Goal: Task Accomplishment & Management: Use online tool/utility

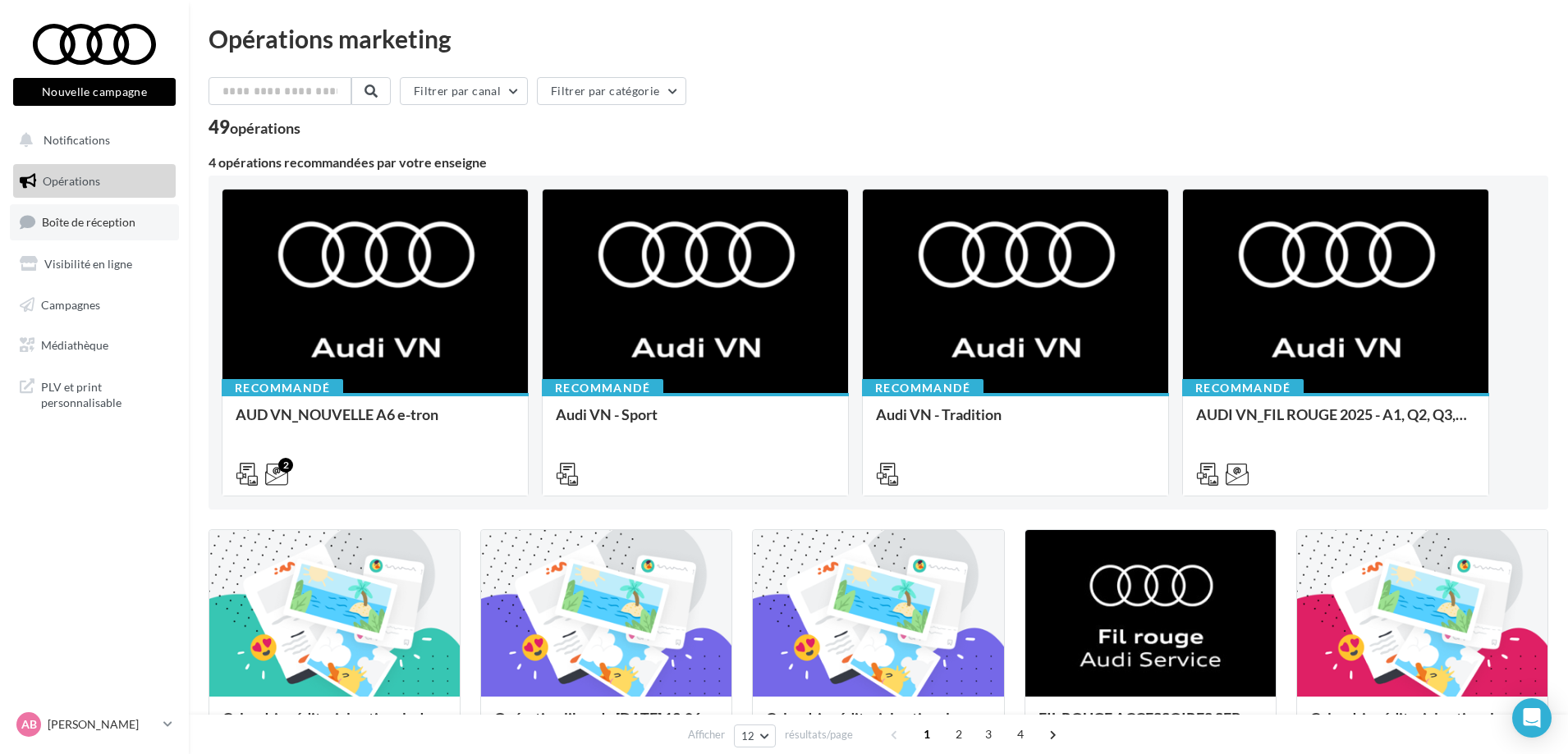
click at [122, 238] on link "Boîte de réception" at bounding box center [95, 221] width 169 height 35
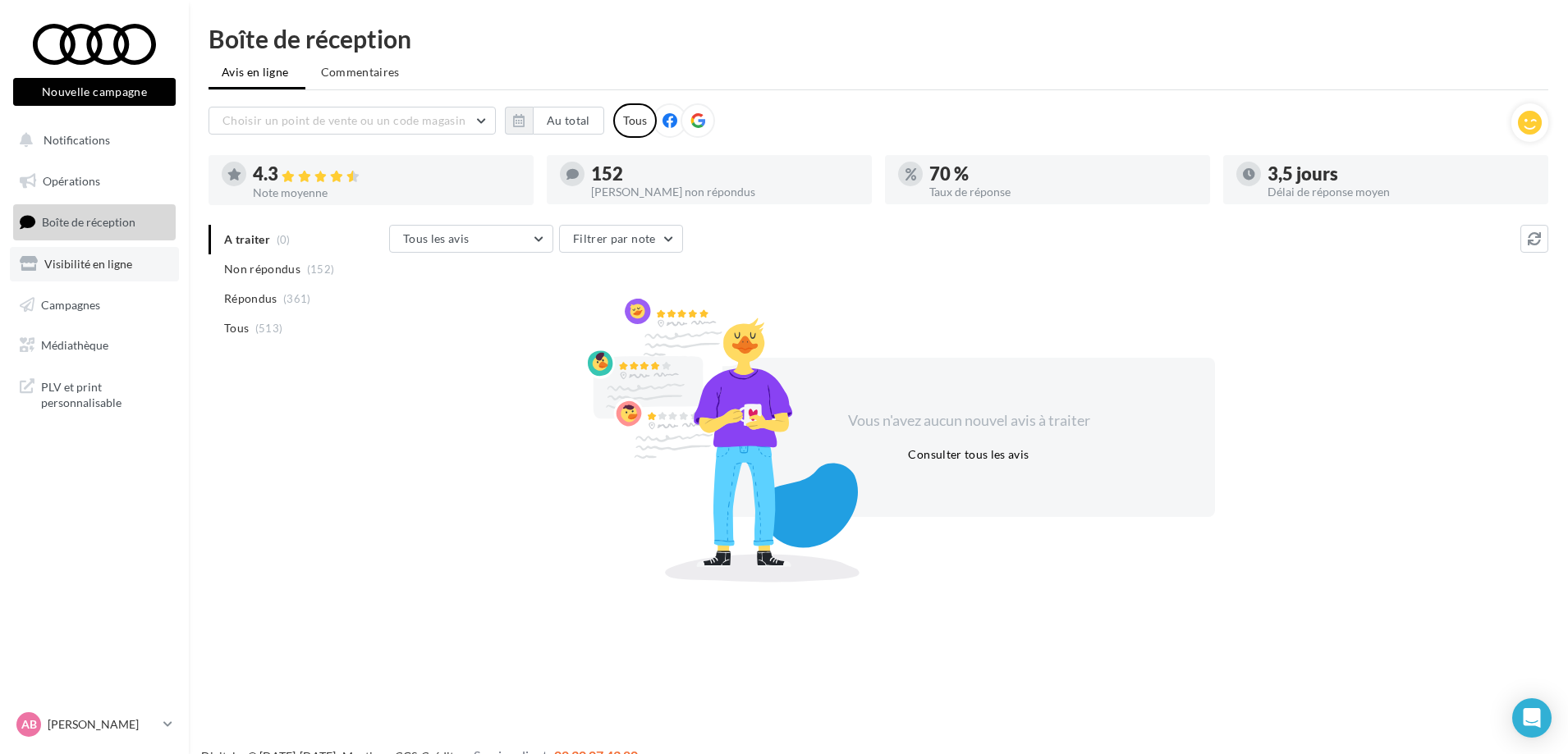
click at [105, 279] on link "Visibilité en ligne" at bounding box center [95, 264] width 169 height 35
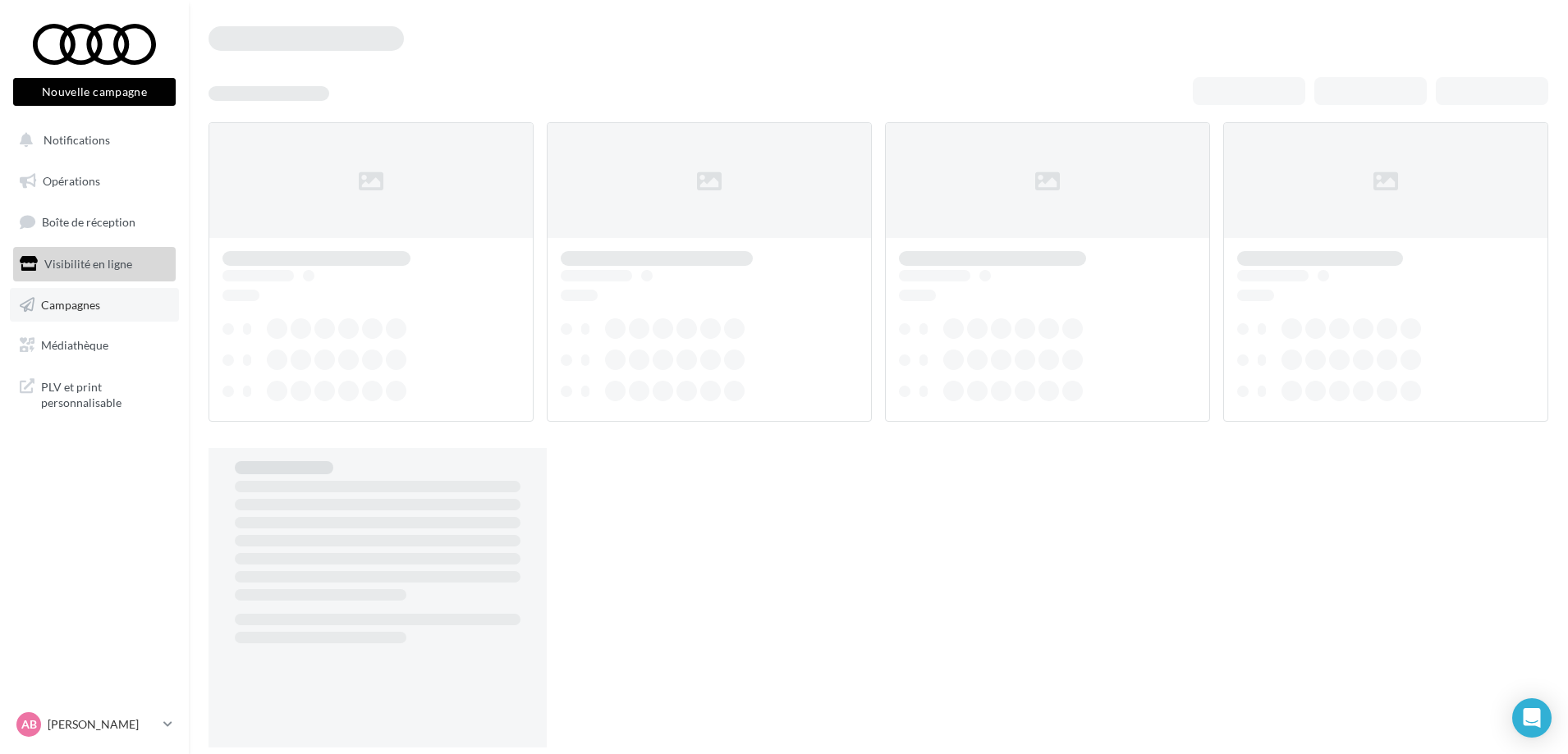
click at [101, 293] on link "Campagnes" at bounding box center [95, 305] width 169 height 35
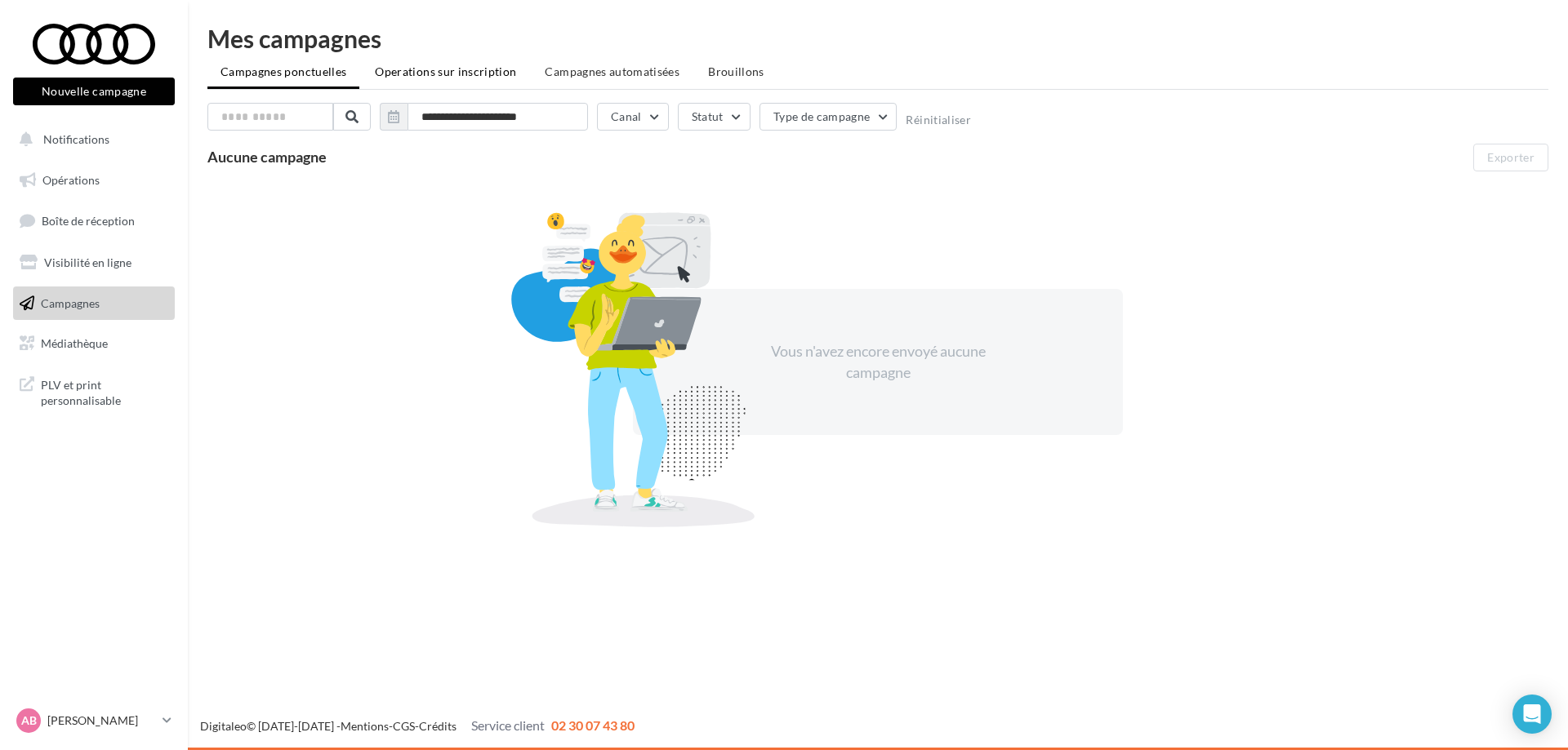
click at [413, 69] on span "Operations sur inscription" at bounding box center [445, 71] width 142 height 14
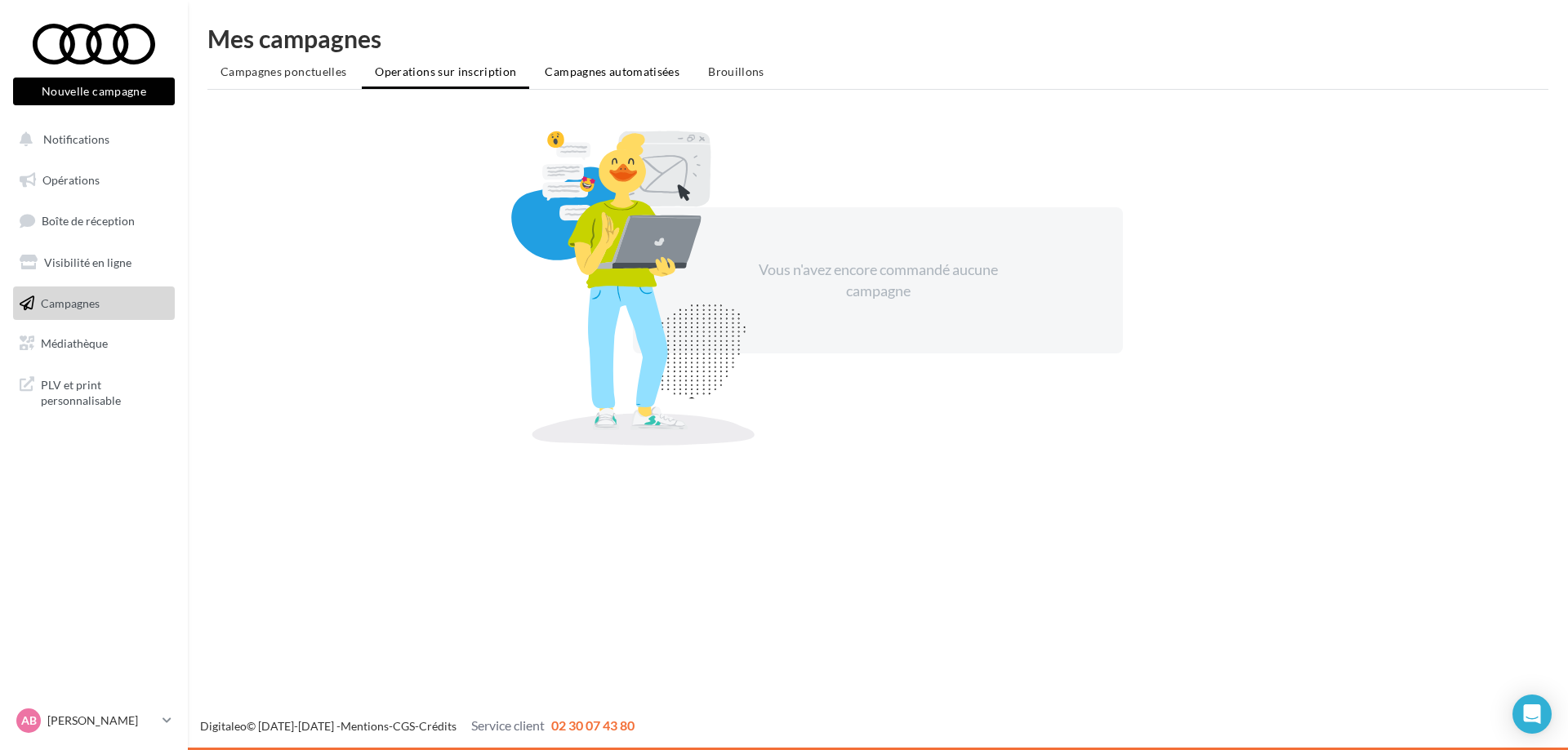
click at [597, 76] on span "Campagnes automatisées" at bounding box center [612, 71] width 135 height 14
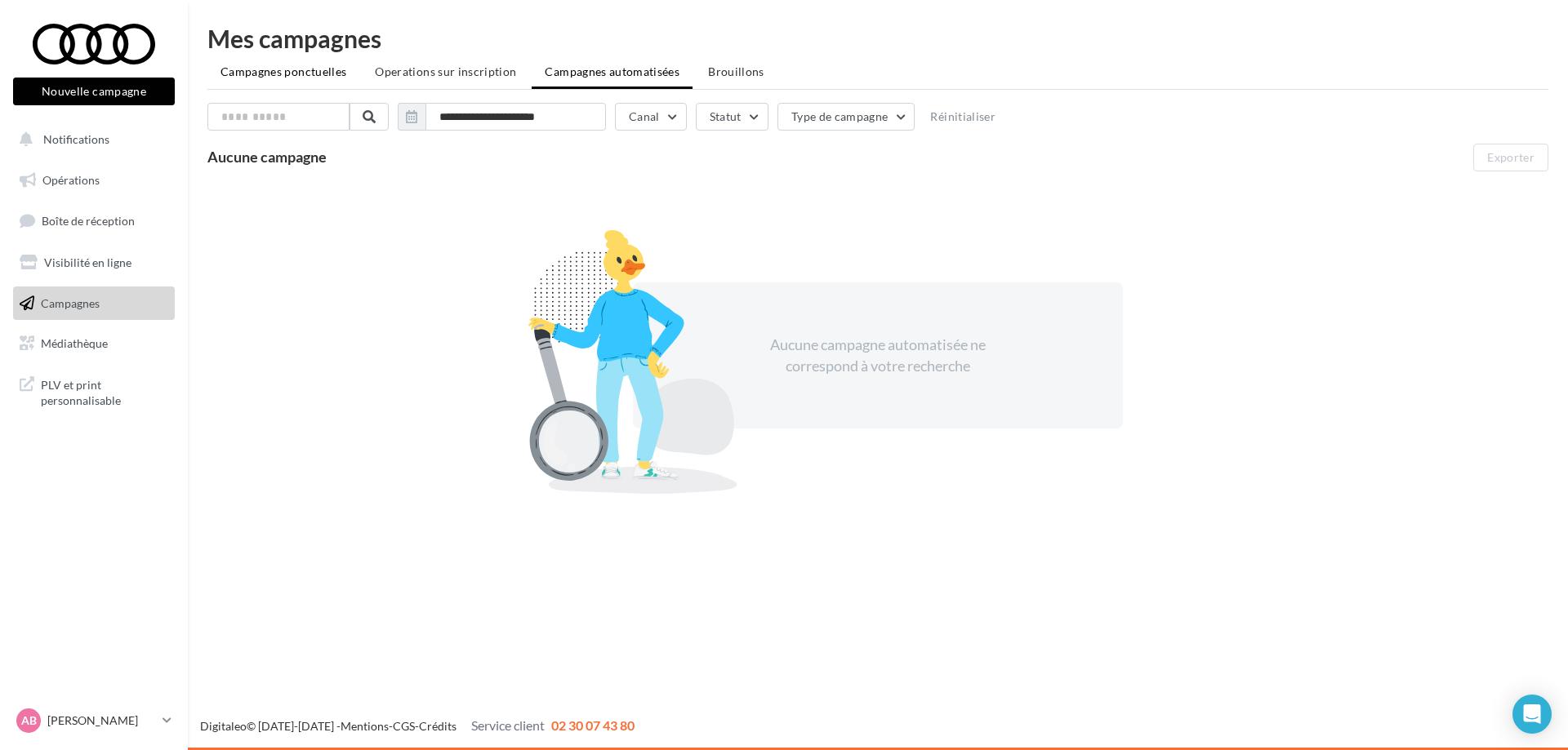
click at [252, 82] on li "Campagnes ponctuelles" at bounding box center [283, 72] width 152 height 29
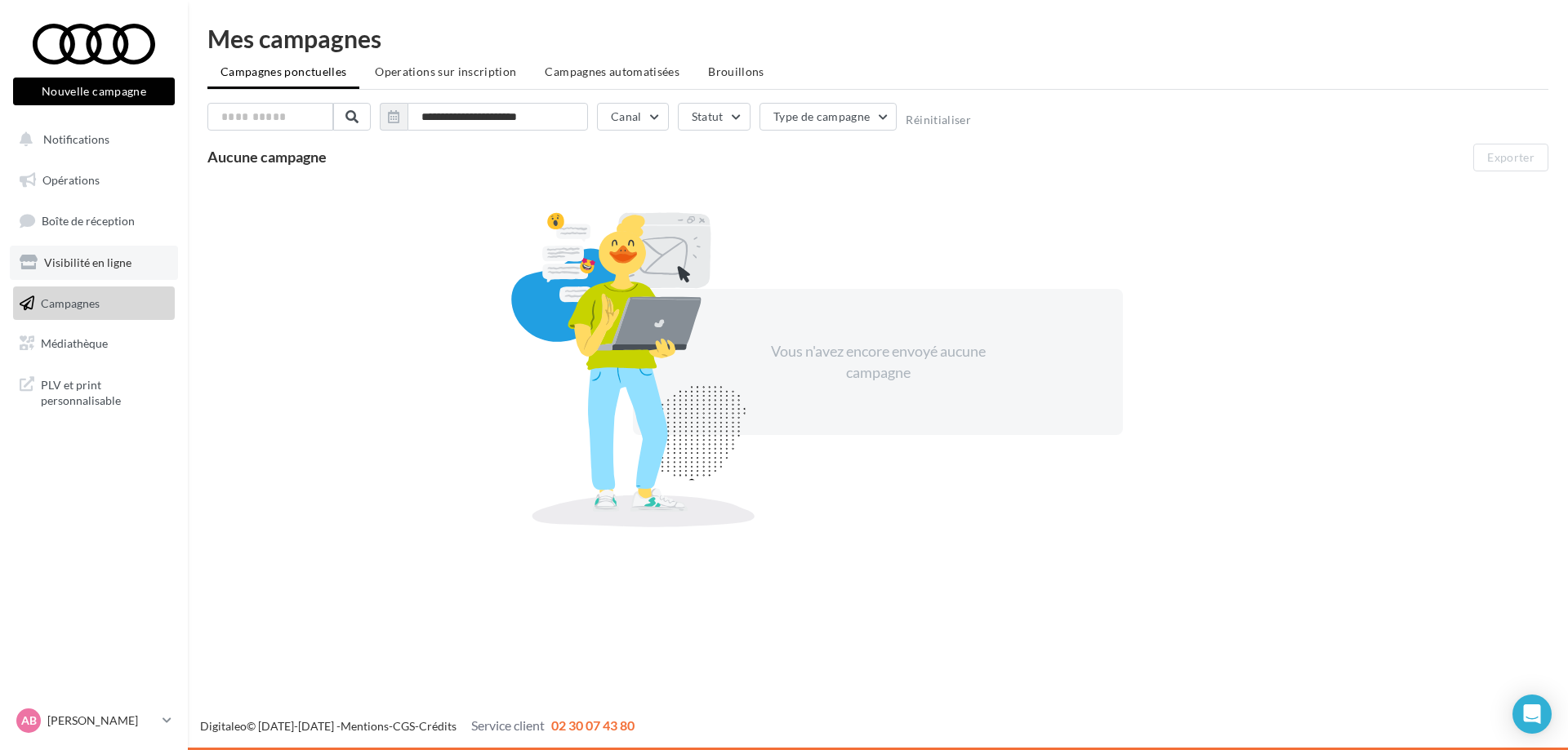
click at [98, 273] on link "Visibilité en ligne" at bounding box center [94, 263] width 169 height 34
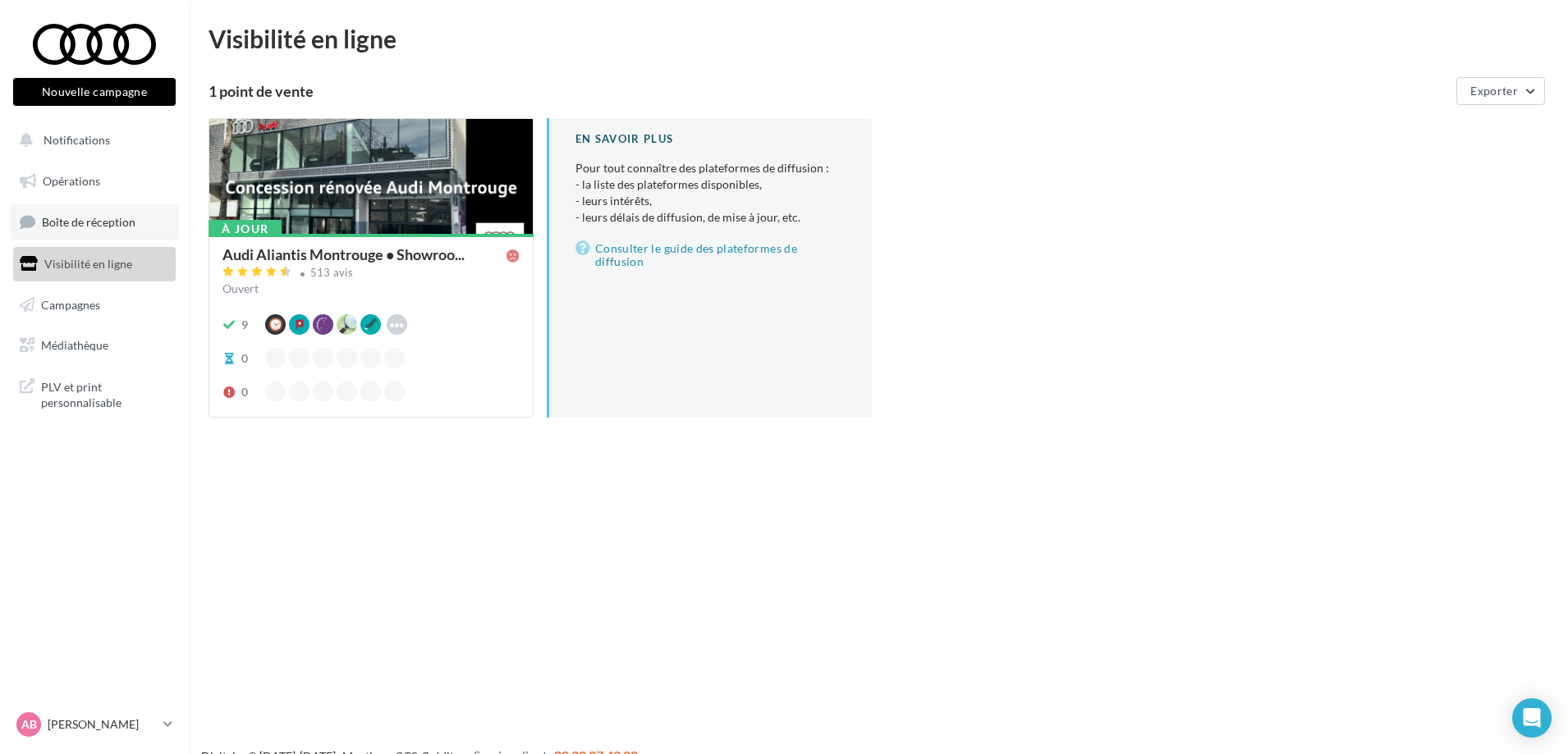
click at [104, 215] on span "Boîte de réception" at bounding box center [89, 221] width 94 height 14
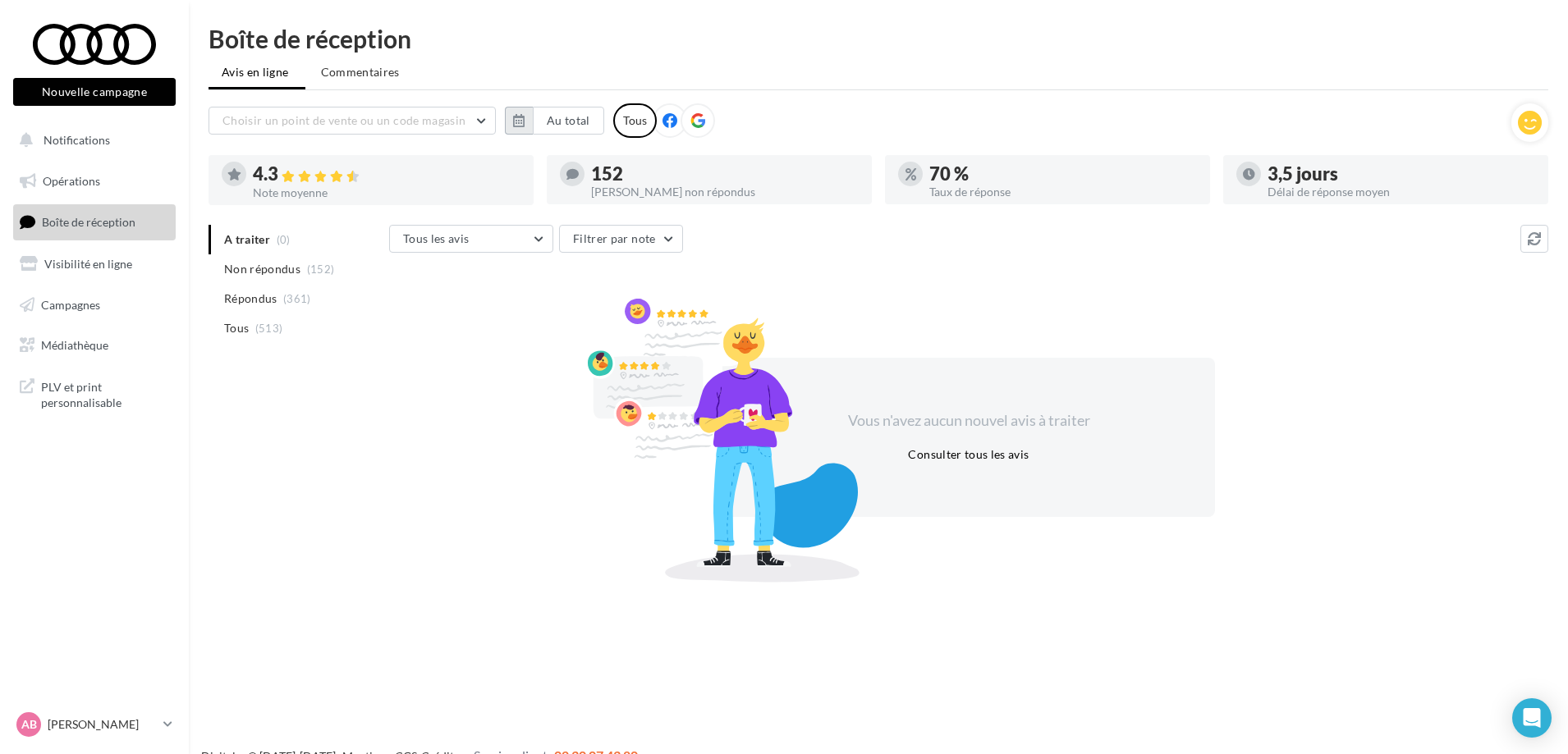
click at [528, 123] on button "button" at bounding box center [519, 121] width 28 height 28
click at [531, 168] on button "button" at bounding box center [526, 167] width 14 height 23
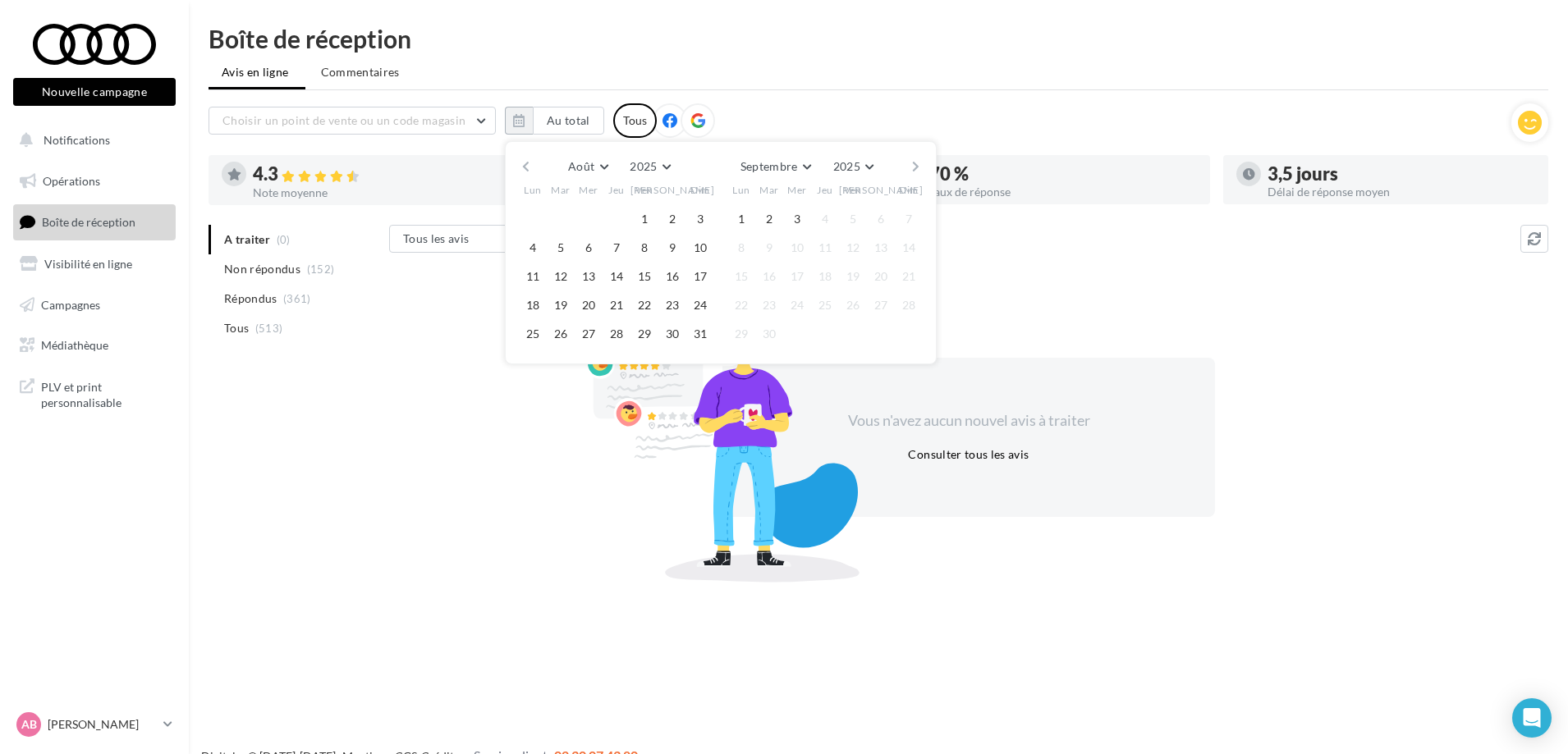
click at [531, 168] on button "button" at bounding box center [526, 167] width 14 height 23
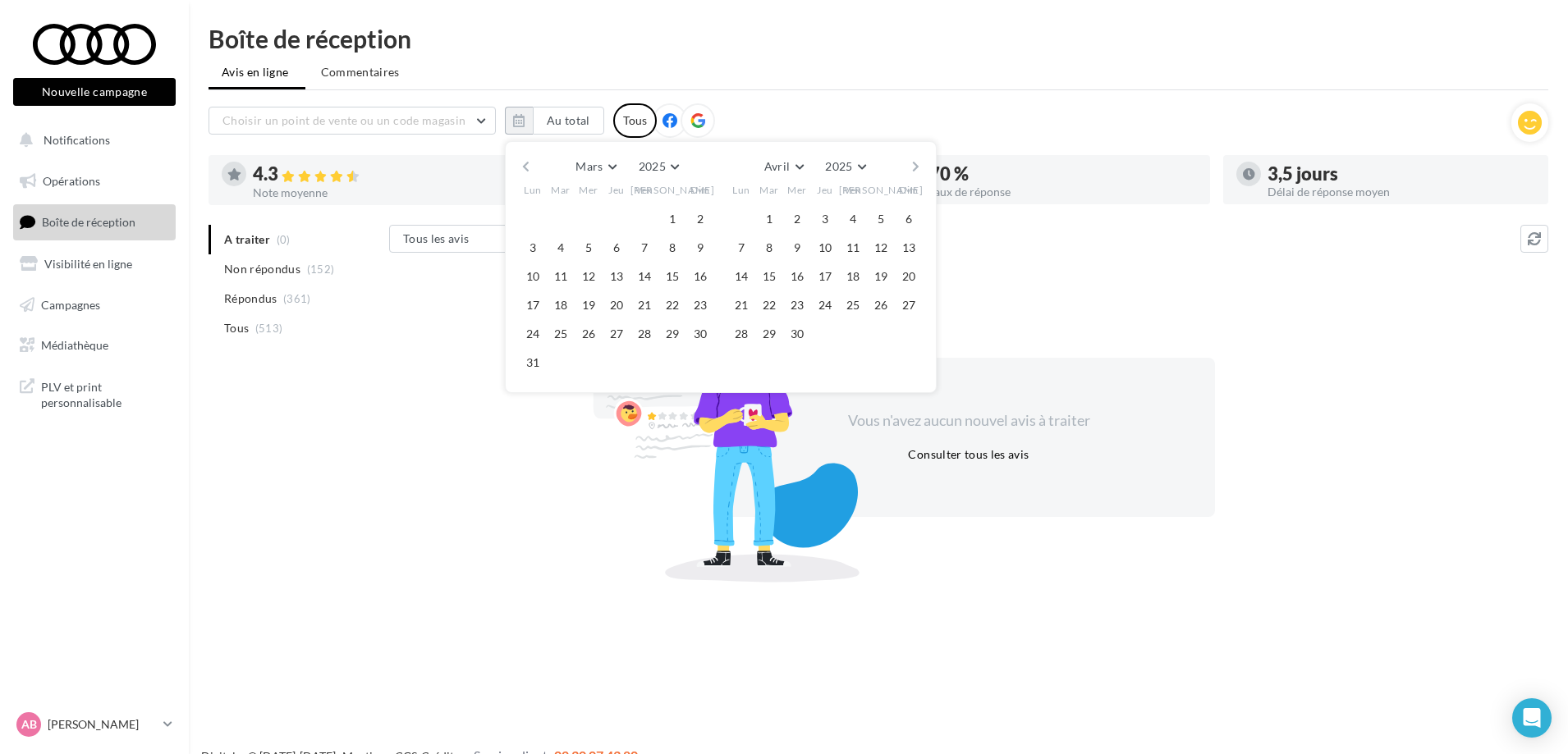
click at [531, 168] on button "button" at bounding box center [526, 167] width 14 height 23
click at [921, 171] on button "button" at bounding box center [916, 167] width 14 height 23
click at [671, 225] on button "1" at bounding box center [672, 219] width 25 height 25
click at [772, 224] on button "1" at bounding box center [769, 219] width 25 height 25
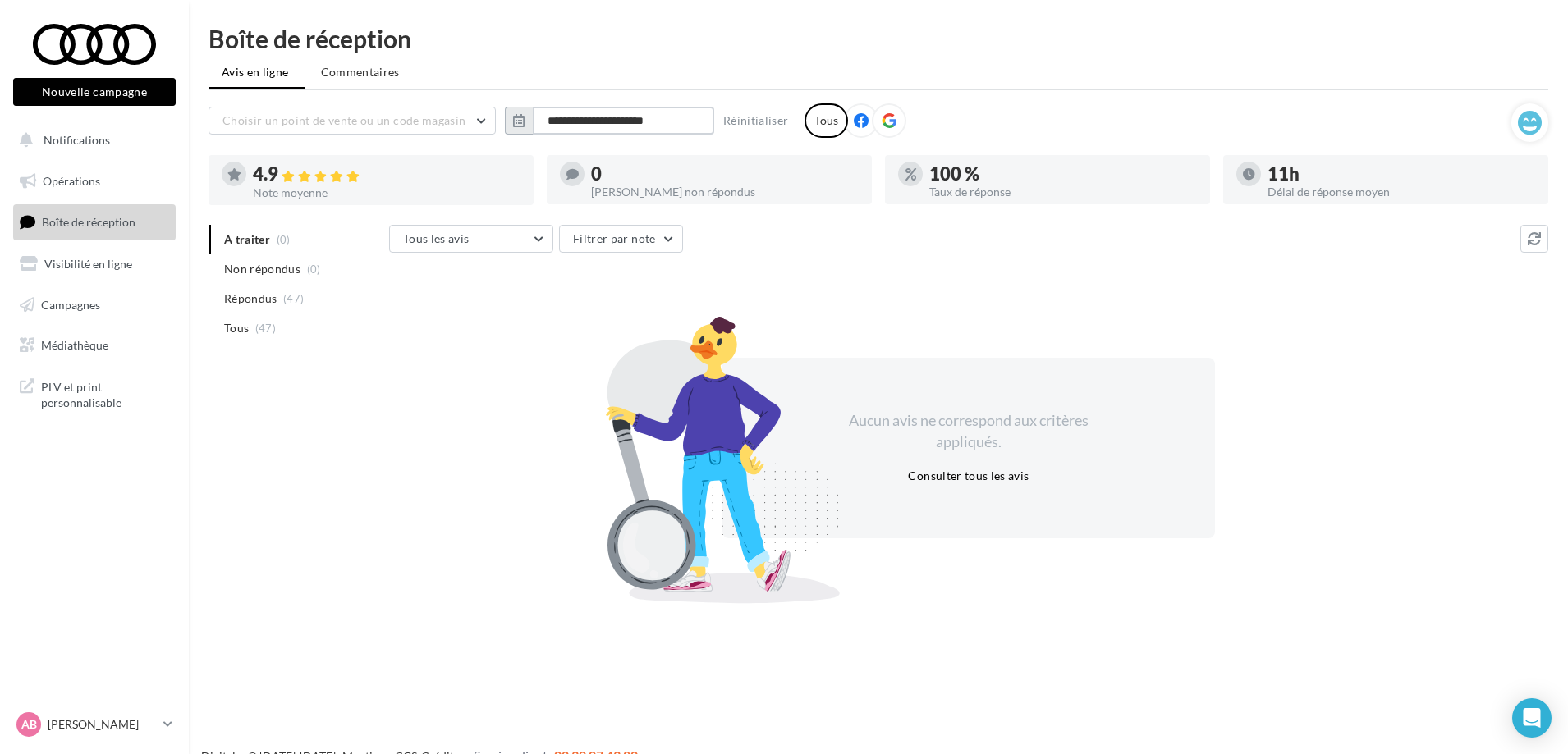
click at [596, 130] on input "**********" at bounding box center [624, 121] width 182 height 28
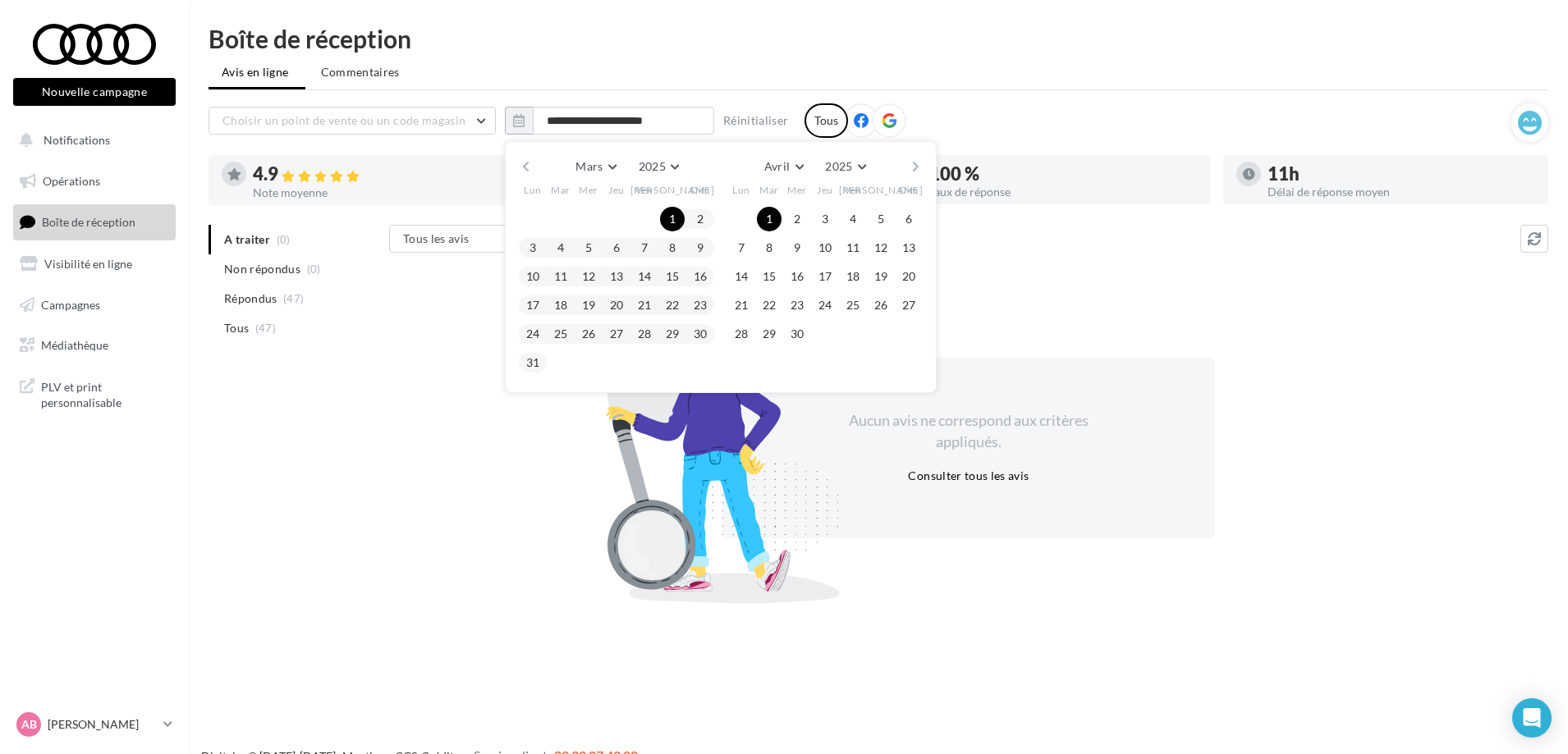
click at [764, 228] on button "1" at bounding box center [769, 219] width 25 height 25
click at [919, 164] on button "button" at bounding box center [916, 167] width 14 height 23
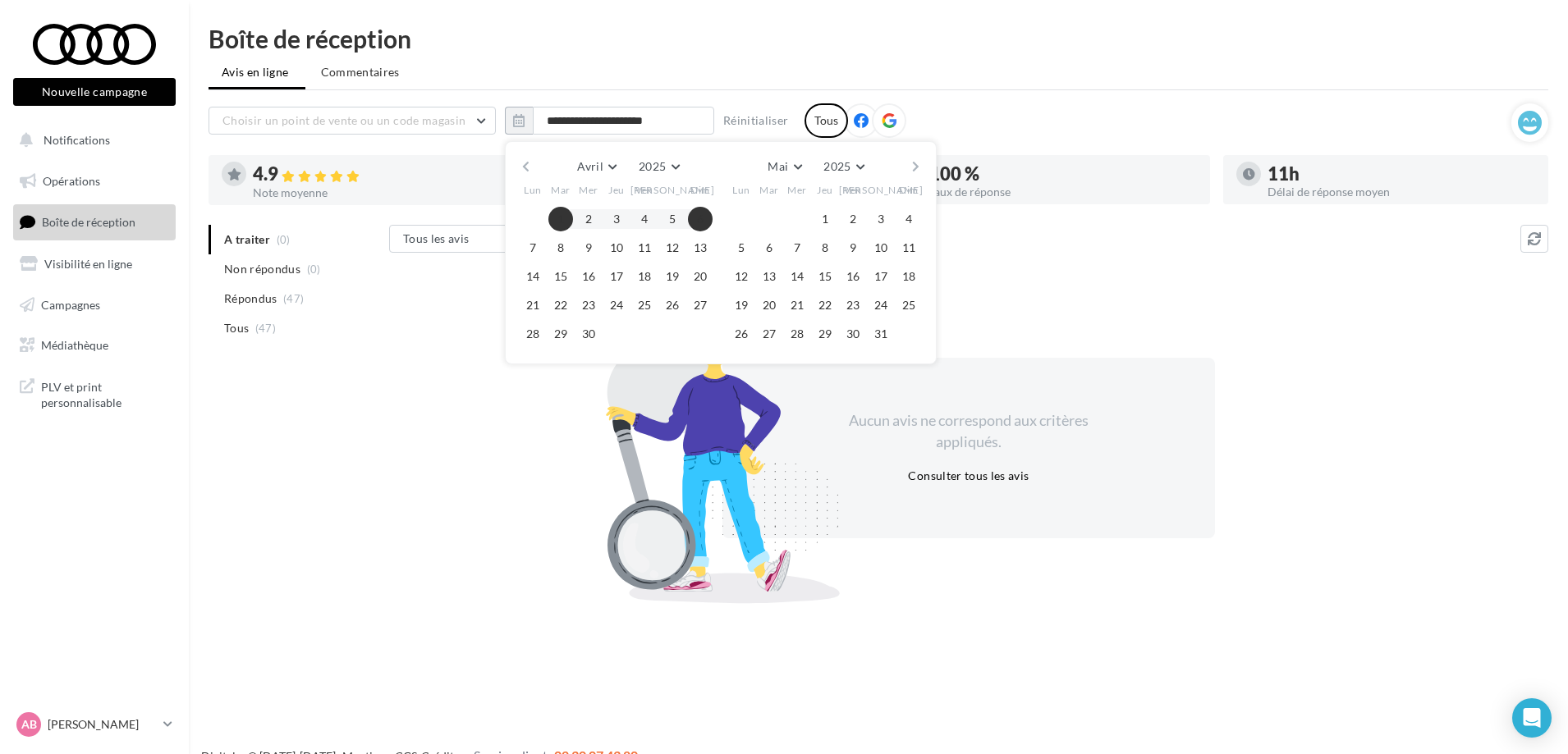
click at [918, 166] on button "button" at bounding box center [916, 167] width 14 height 23
click at [766, 333] on button "30" at bounding box center [769, 334] width 25 height 25
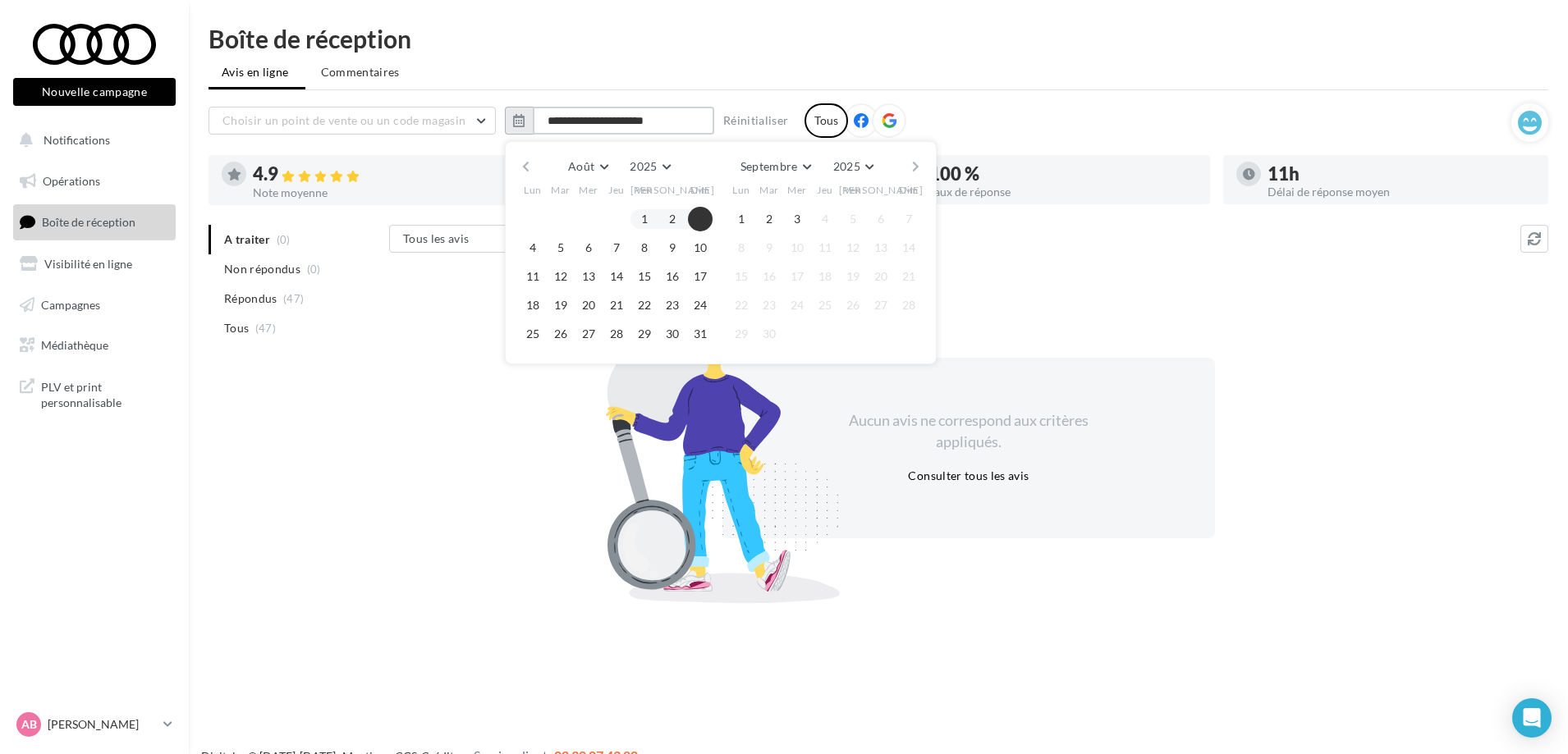
drag, startPoint x: 619, startPoint y: 119, endPoint x: 688, endPoint y: 118, distance: 69.0
click at [688, 118] on input "**********" at bounding box center [624, 121] width 182 height 28
click at [797, 224] on button "3" at bounding box center [797, 219] width 25 height 25
